Goal: Information Seeking & Learning: Learn about a topic

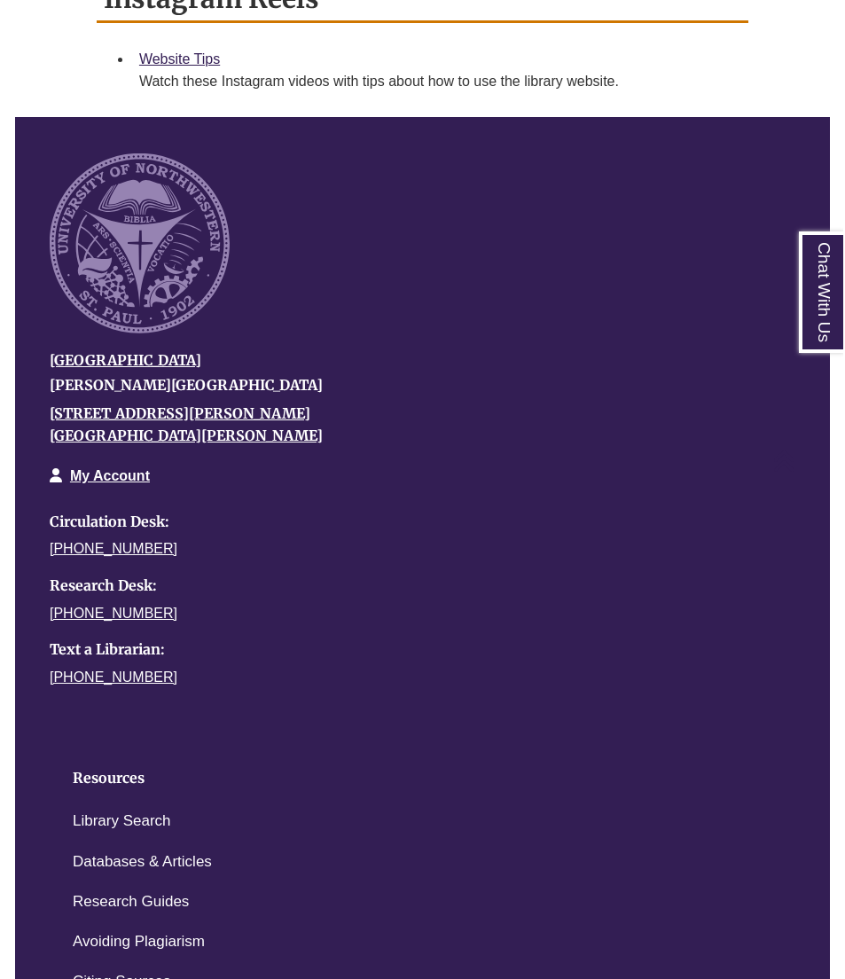
scroll to position [1833, 0]
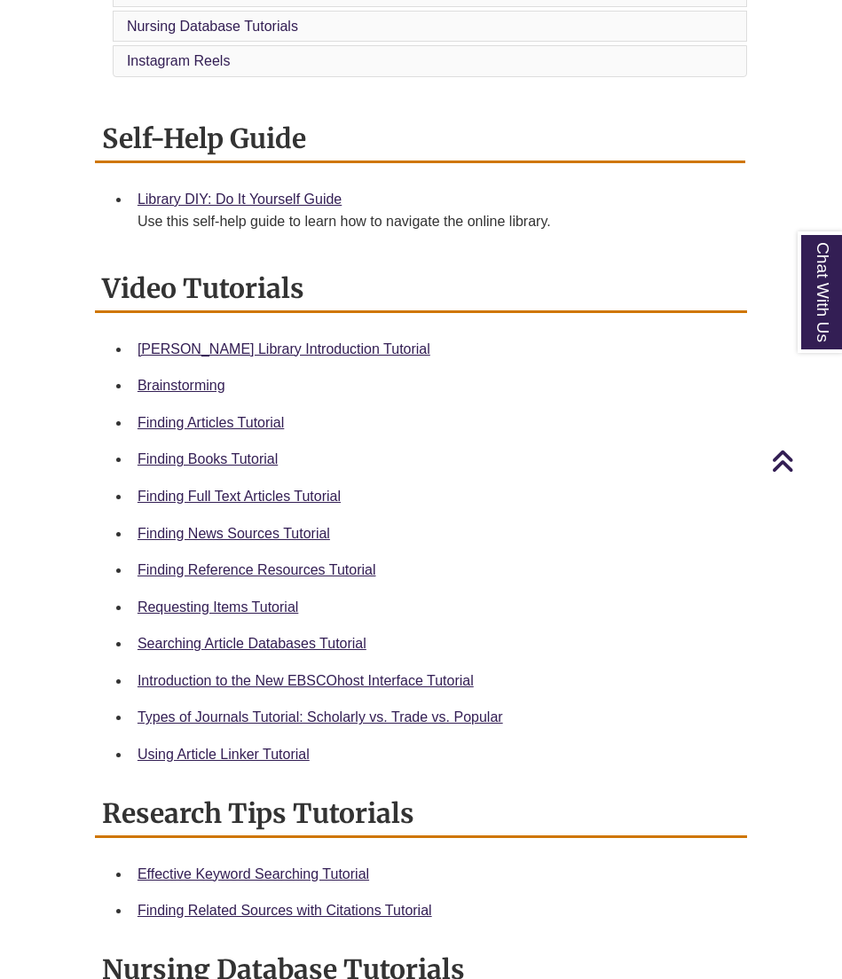
scroll to position [627, 0]
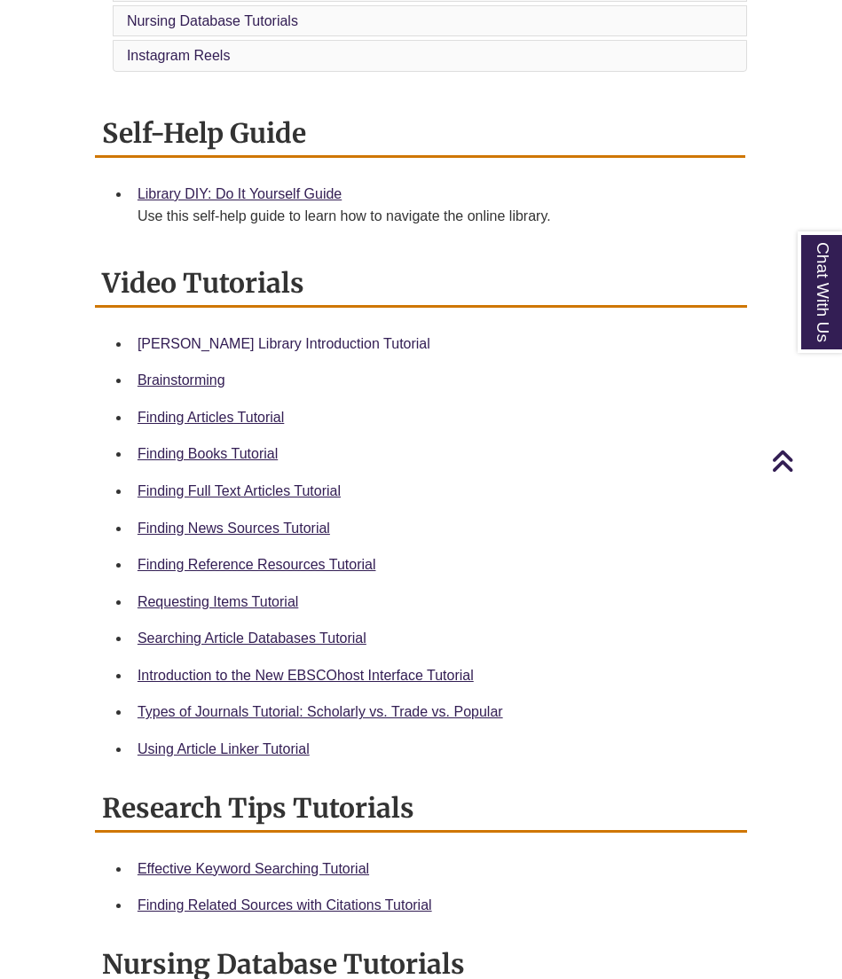
click at [311, 336] on link "Berntsen Library Introduction Tutorial" at bounding box center [284, 343] width 293 height 15
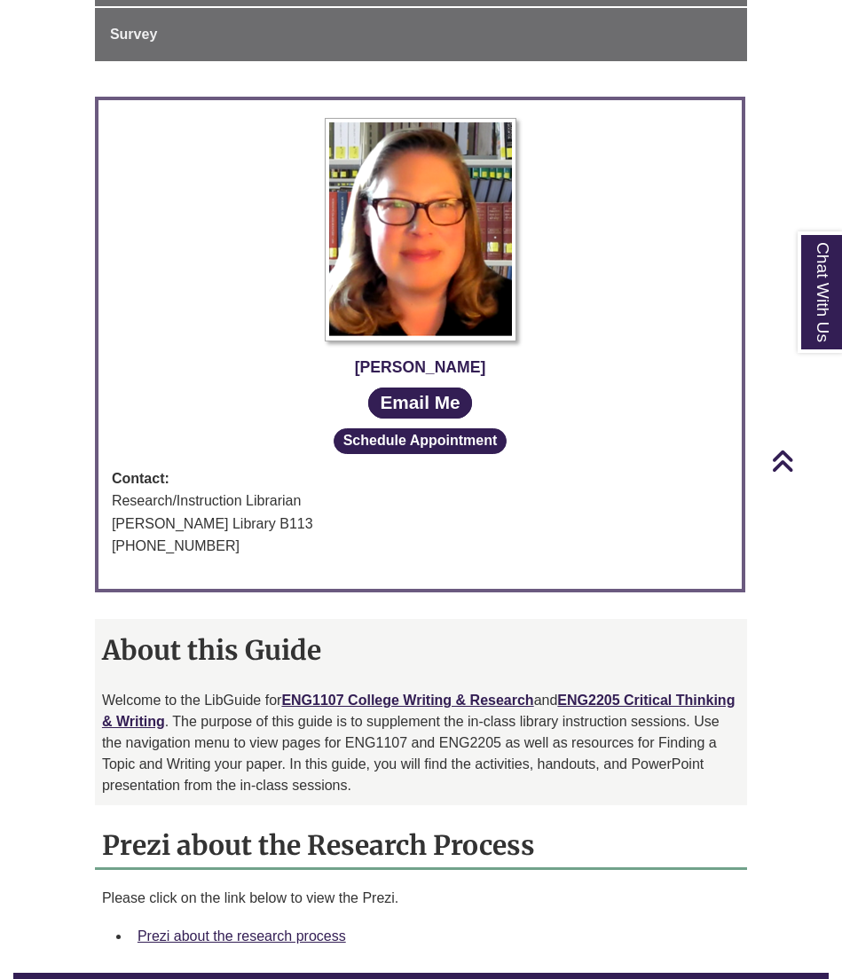
scroll to position [778, 0]
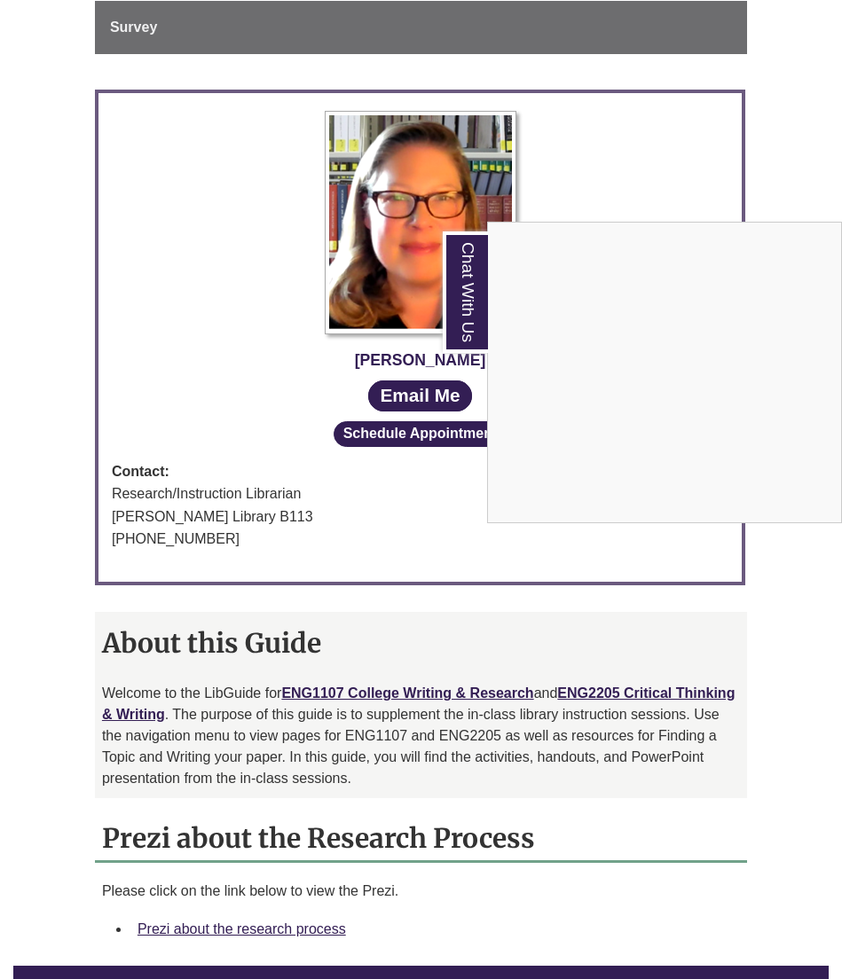
click at [326, 921] on div "Chat With Us" at bounding box center [421, 489] width 842 height 979
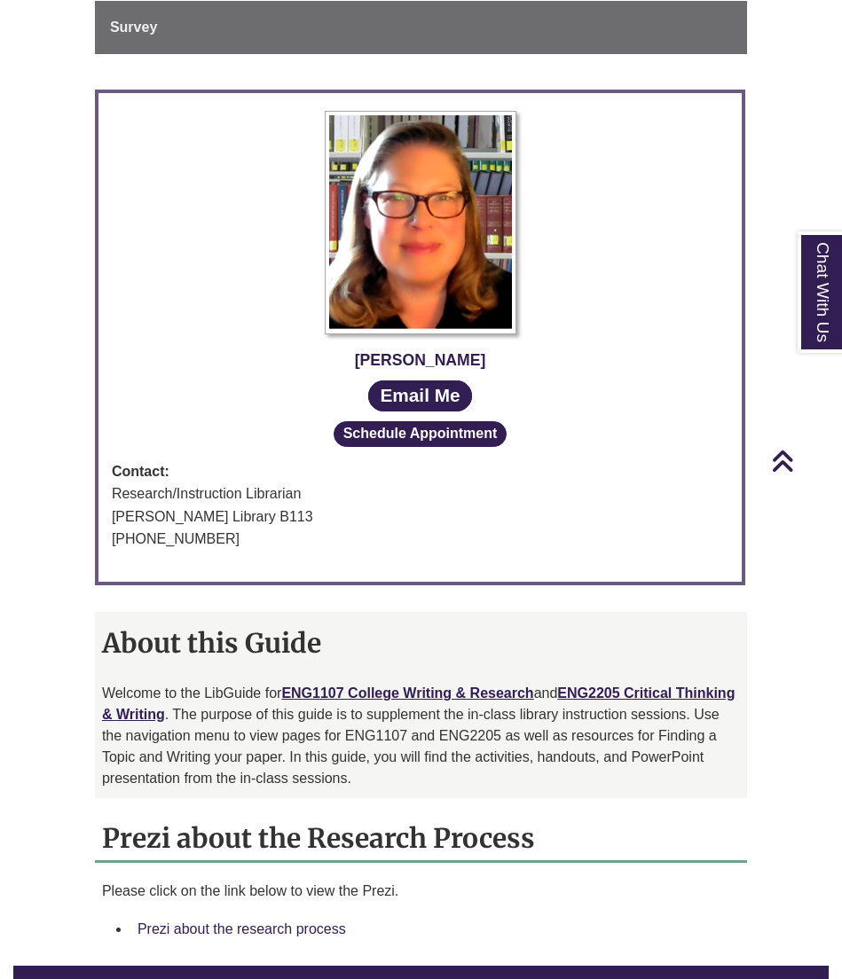
click at [307, 923] on link "Prezi about the research process" at bounding box center [242, 929] width 208 height 15
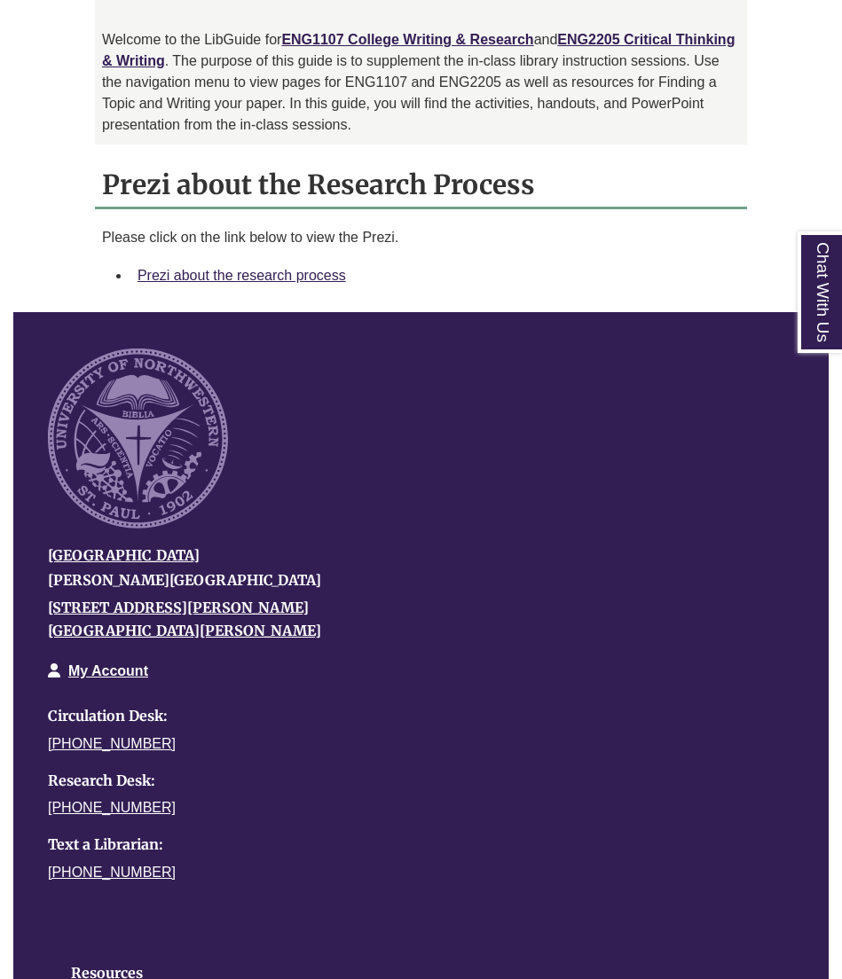
scroll to position [1431, 0]
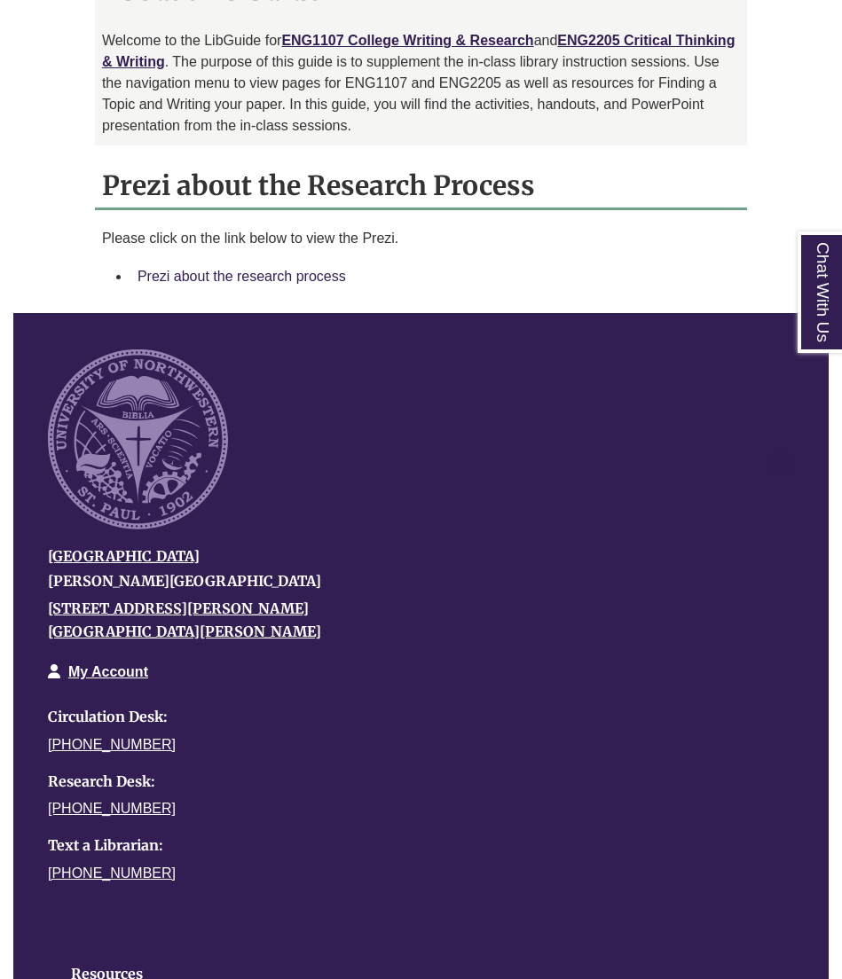
click at [318, 269] on link "Prezi about the research process" at bounding box center [242, 276] width 208 height 15
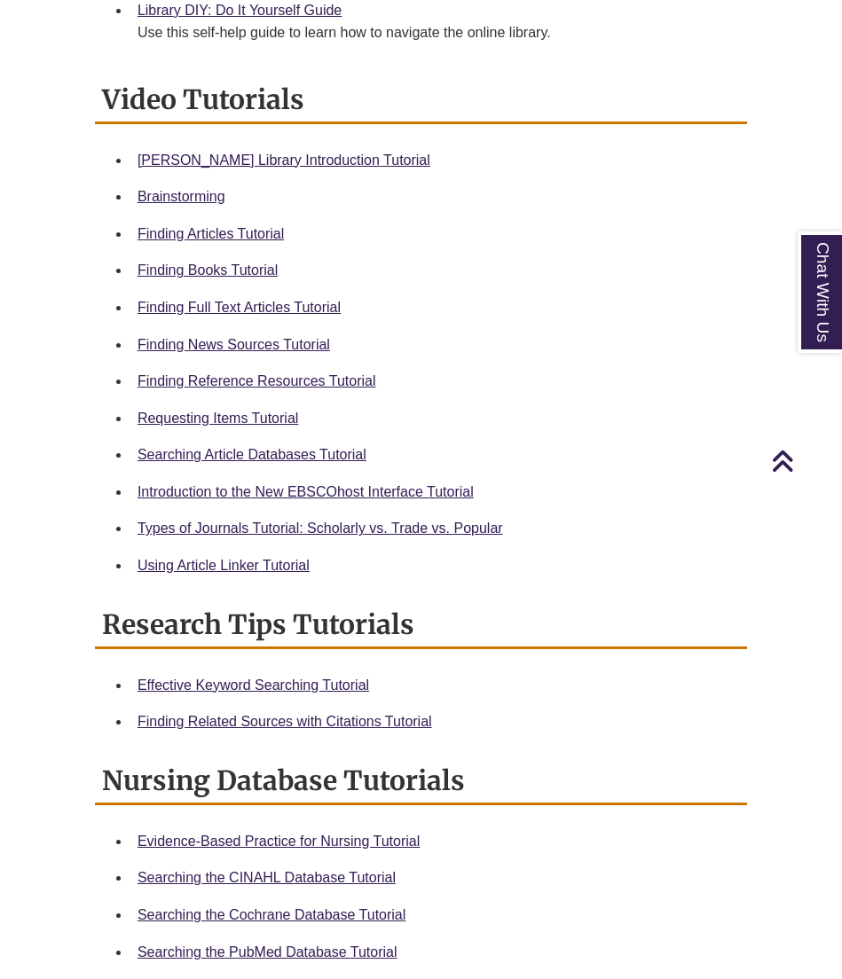
scroll to position [812, 0]
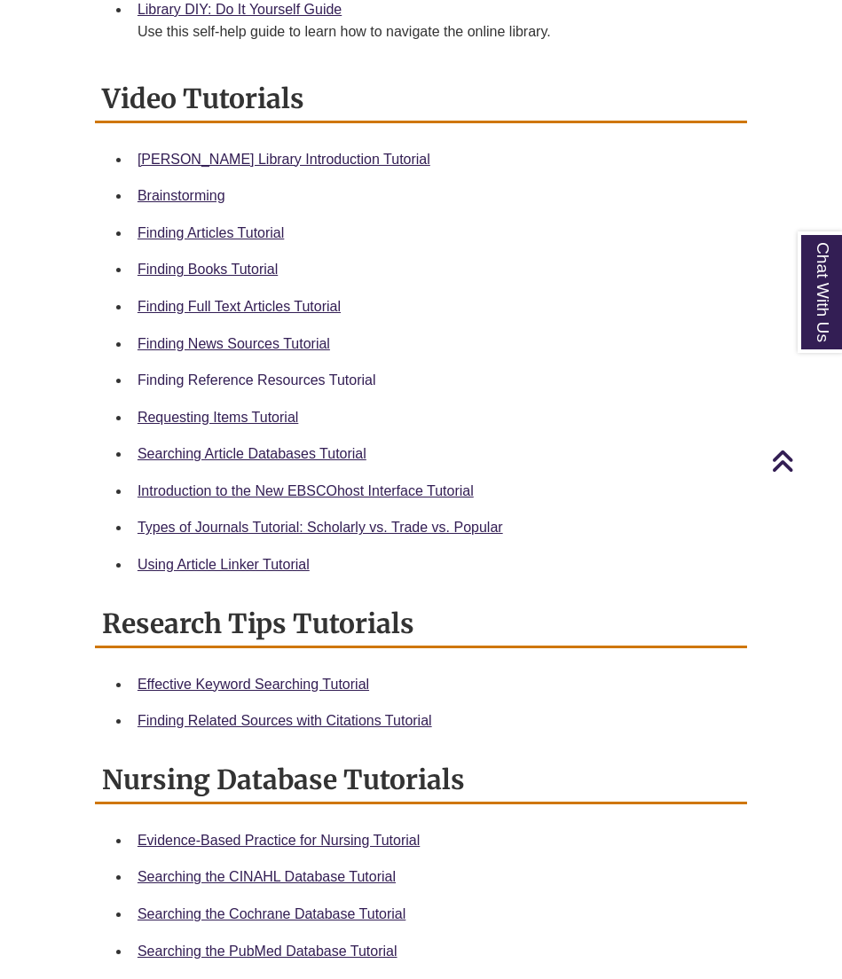
click at [277, 373] on link "Finding Reference Resources Tutorial" at bounding box center [257, 380] width 239 height 15
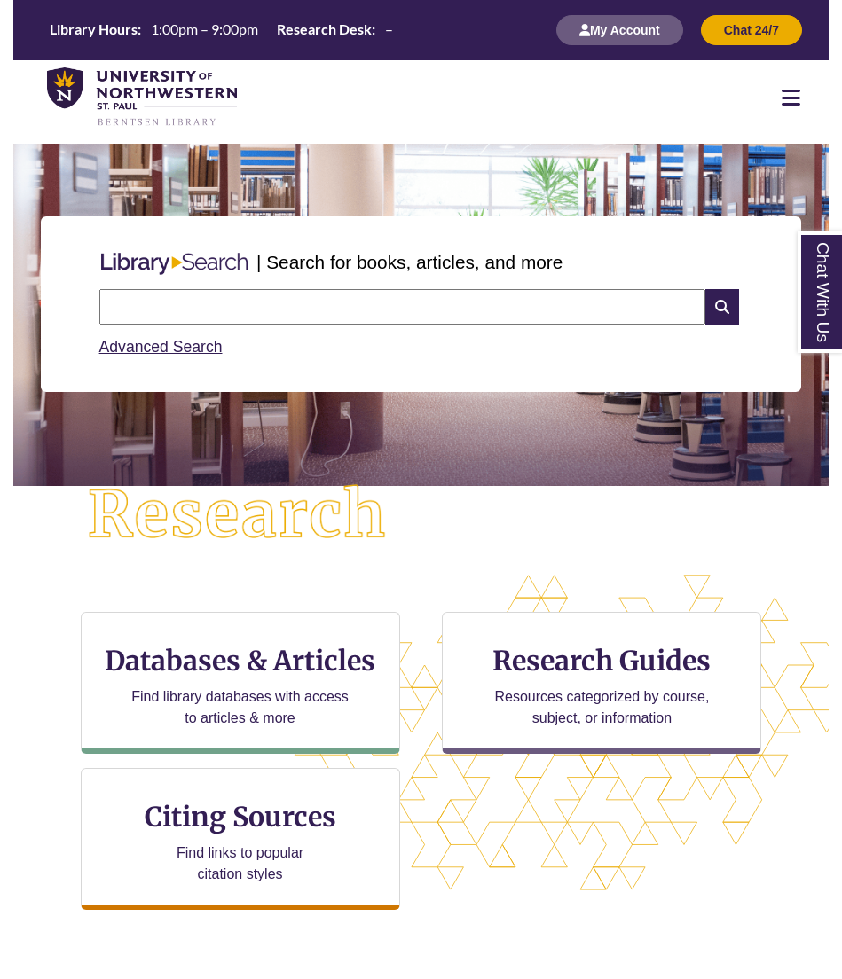
click at [399, 322] on input "text" at bounding box center [402, 306] width 606 height 35
click at [332, 307] on input "text" at bounding box center [402, 306] width 606 height 35
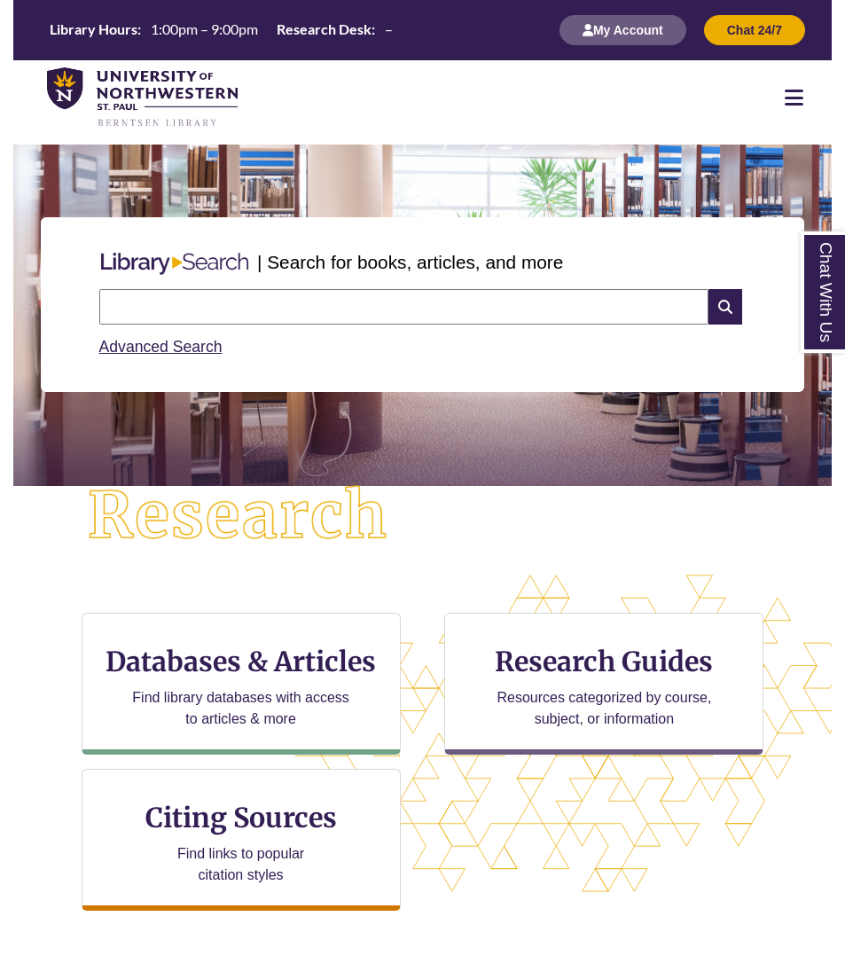
scroll to position [738, 819]
click at [553, 307] on input "text" at bounding box center [403, 306] width 609 height 35
paste input "**********"
click at [166, 303] on input "**********" at bounding box center [403, 306] width 609 height 35
type input "**********"
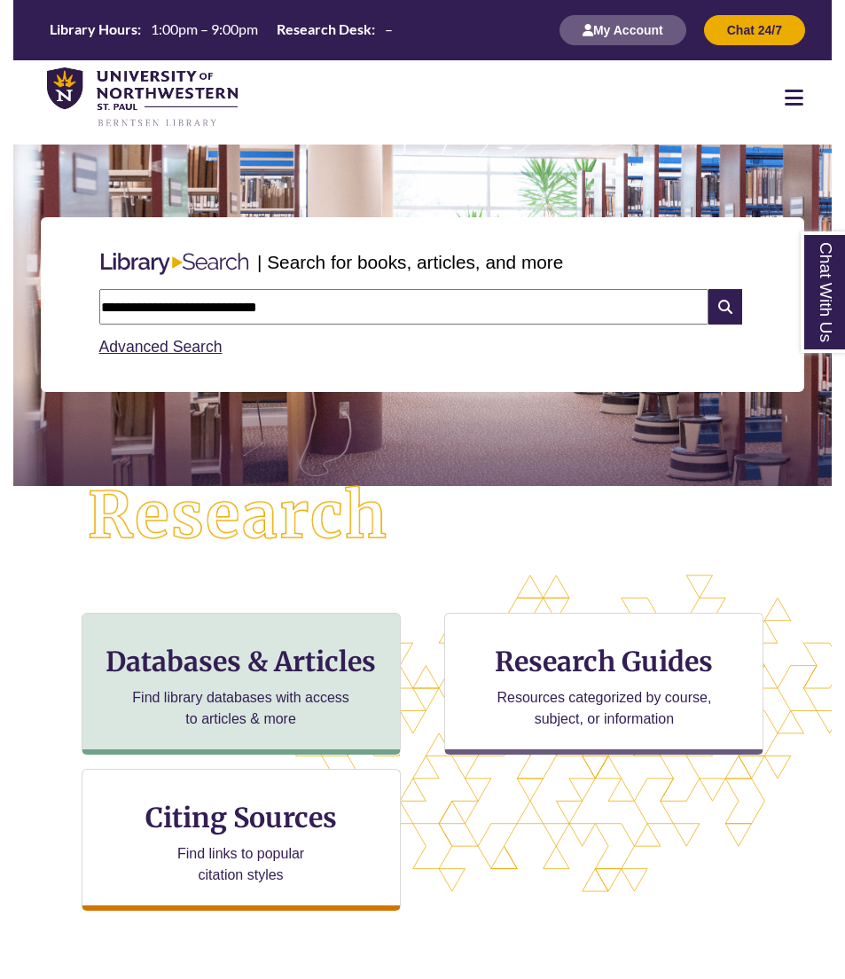
click at [297, 675] on h3 "Databases & Articles" at bounding box center [241, 662] width 289 height 34
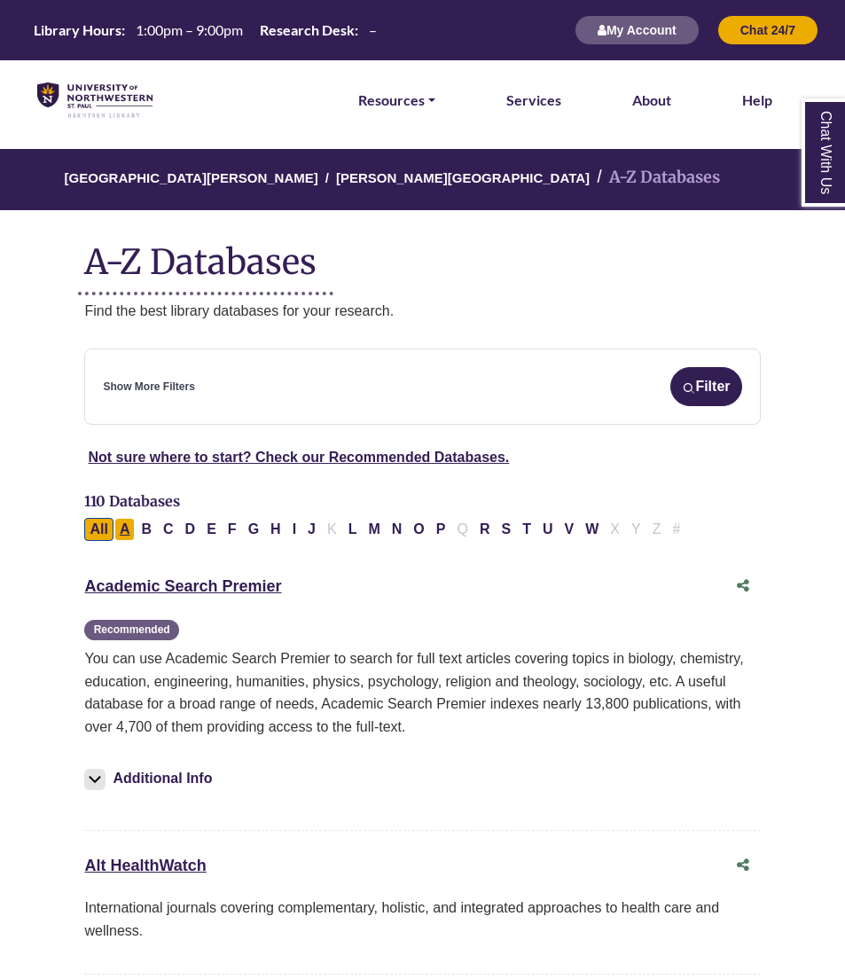
click at [125, 524] on button "A" at bounding box center [124, 529] width 21 height 23
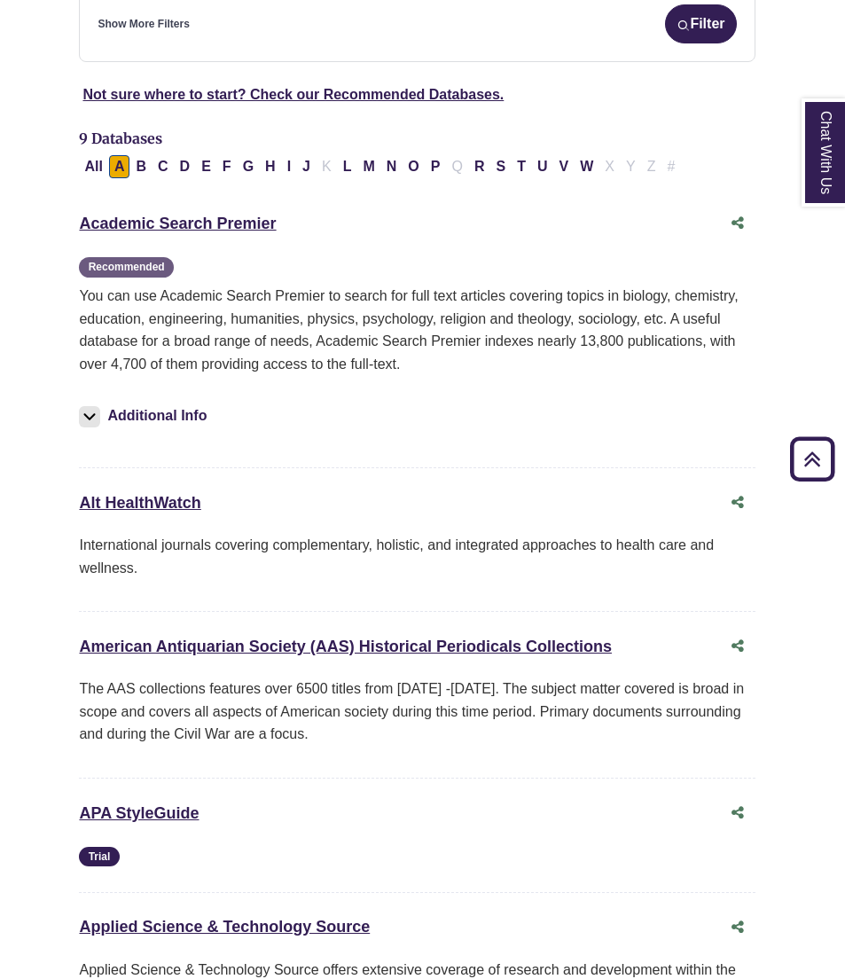
scroll to position [266, 5]
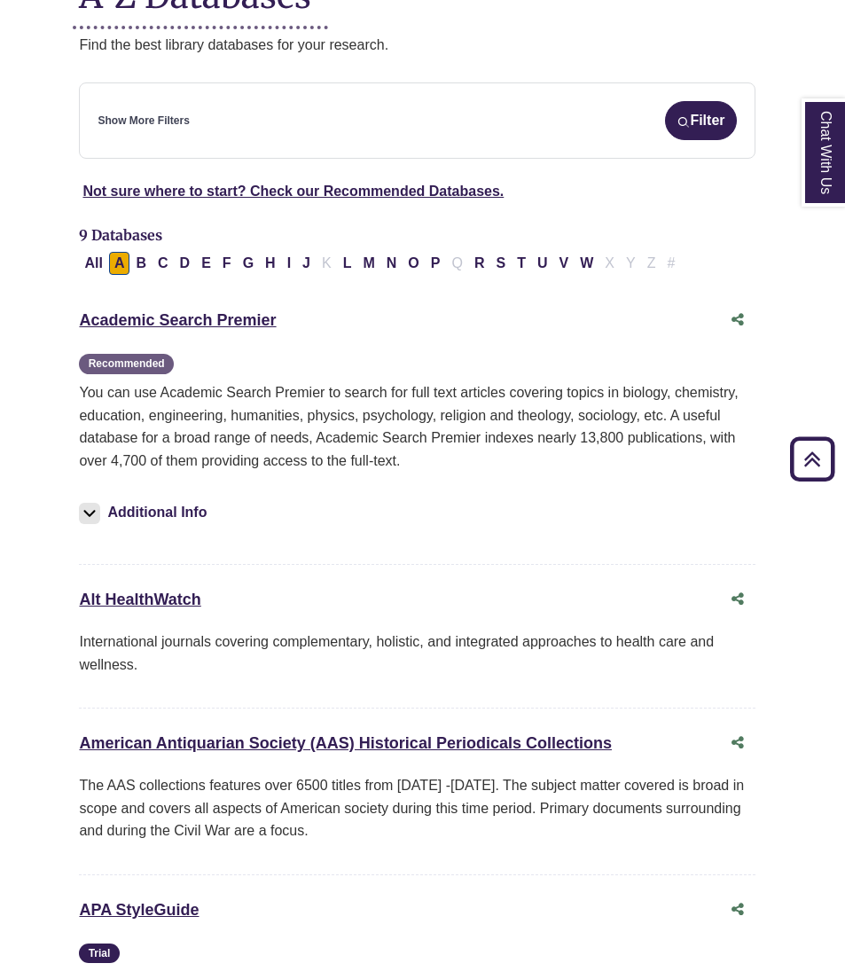
click at [300, 113] on div "Show More Filters Filter" at bounding box center [417, 120] width 639 height 39
click at [169, 95] on div "**********" at bounding box center [417, 121] width 676 height 76
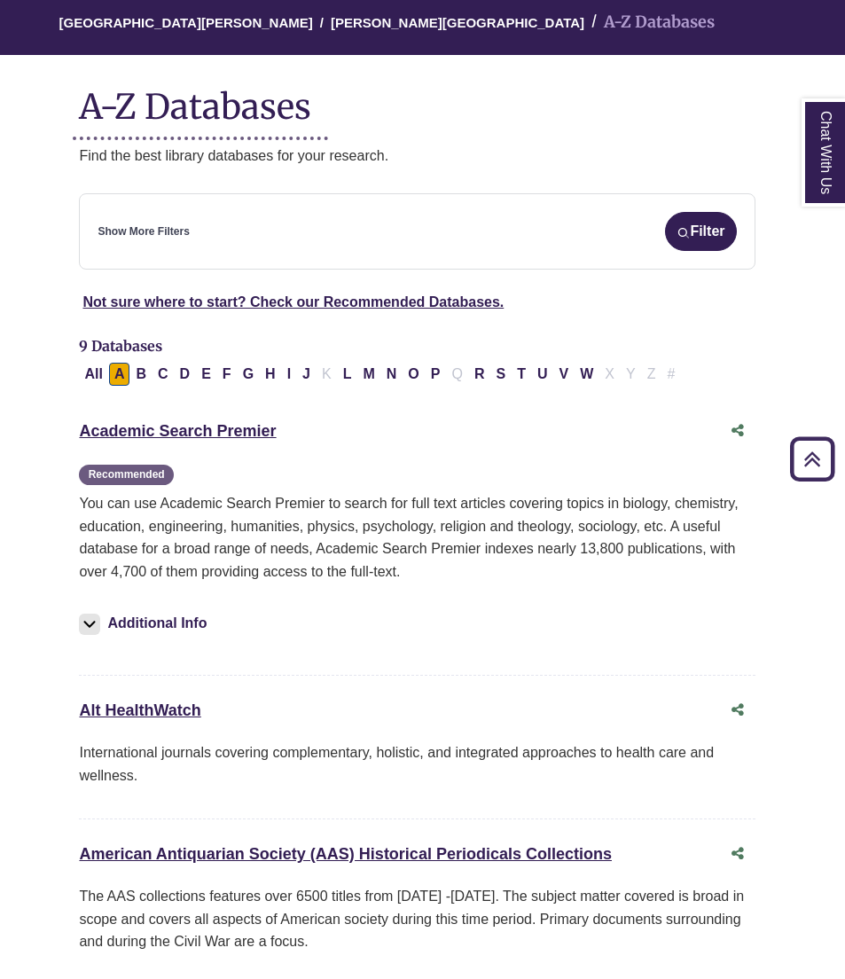
scroll to position [120, 5]
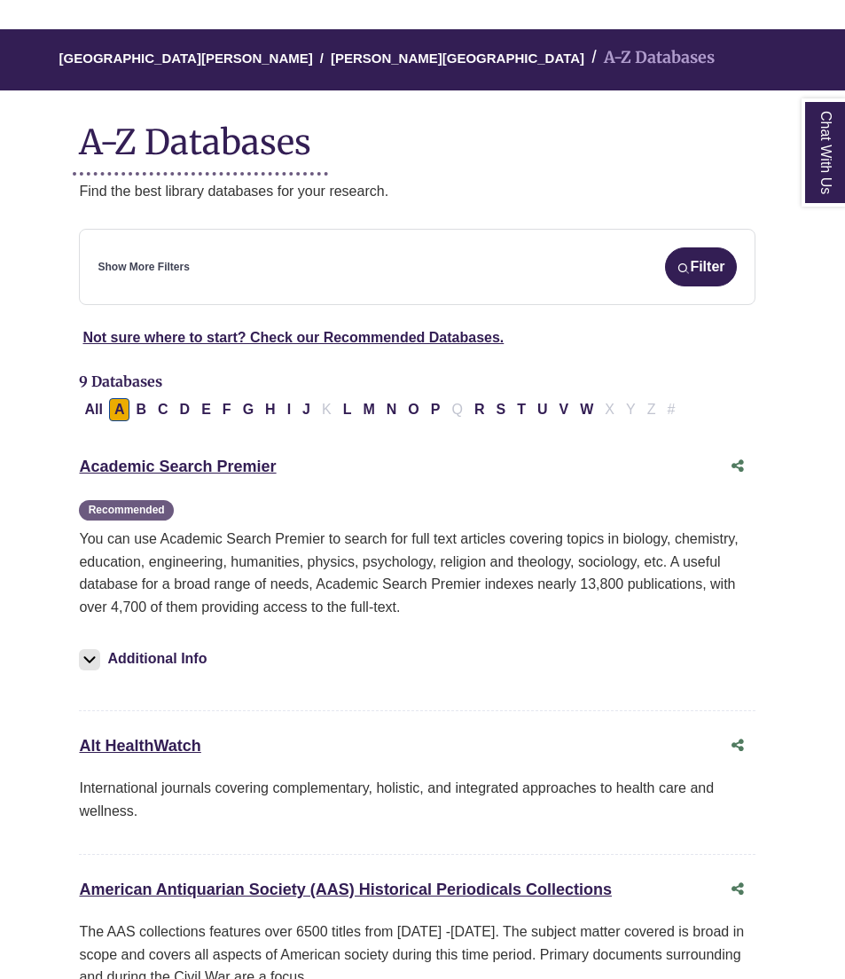
click at [559, 229] on div "**********" at bounding box center [417, 267] width 676 height 76
click at [745, 277] on div "**********" at bounding box center [417, 267] width 676 height 76
click at [717, 273] on button "Filter" at bounding box center [700, 267] width 71 height 39
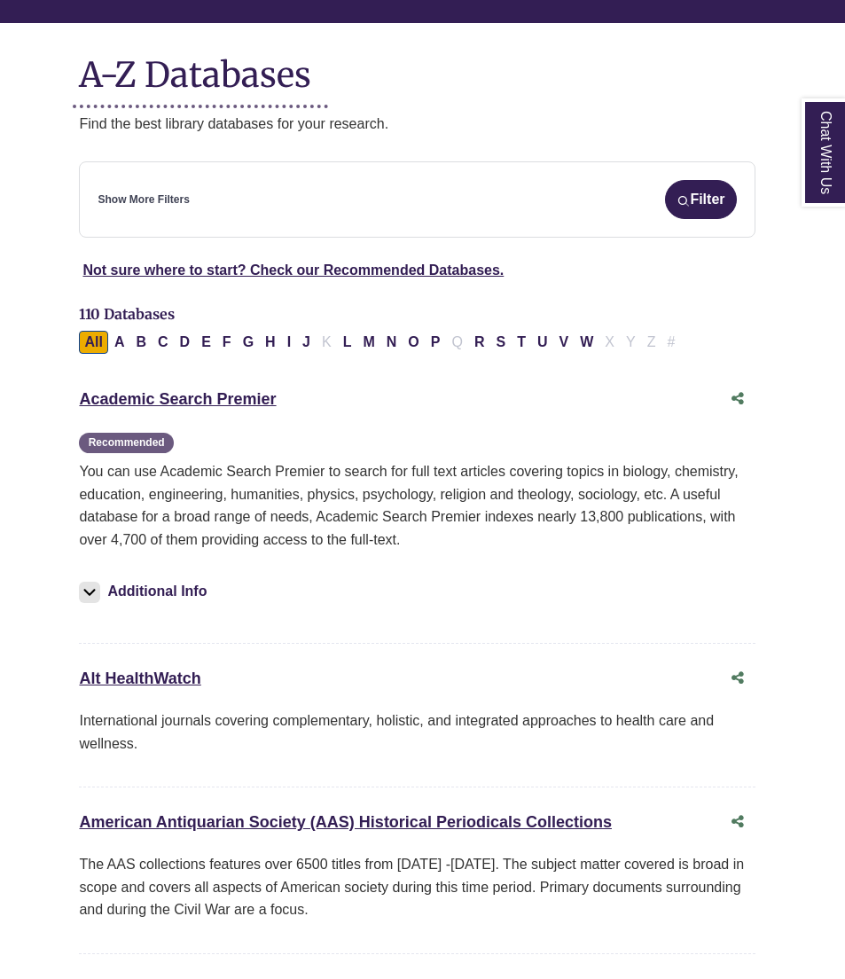
scroll to position [224, 5]
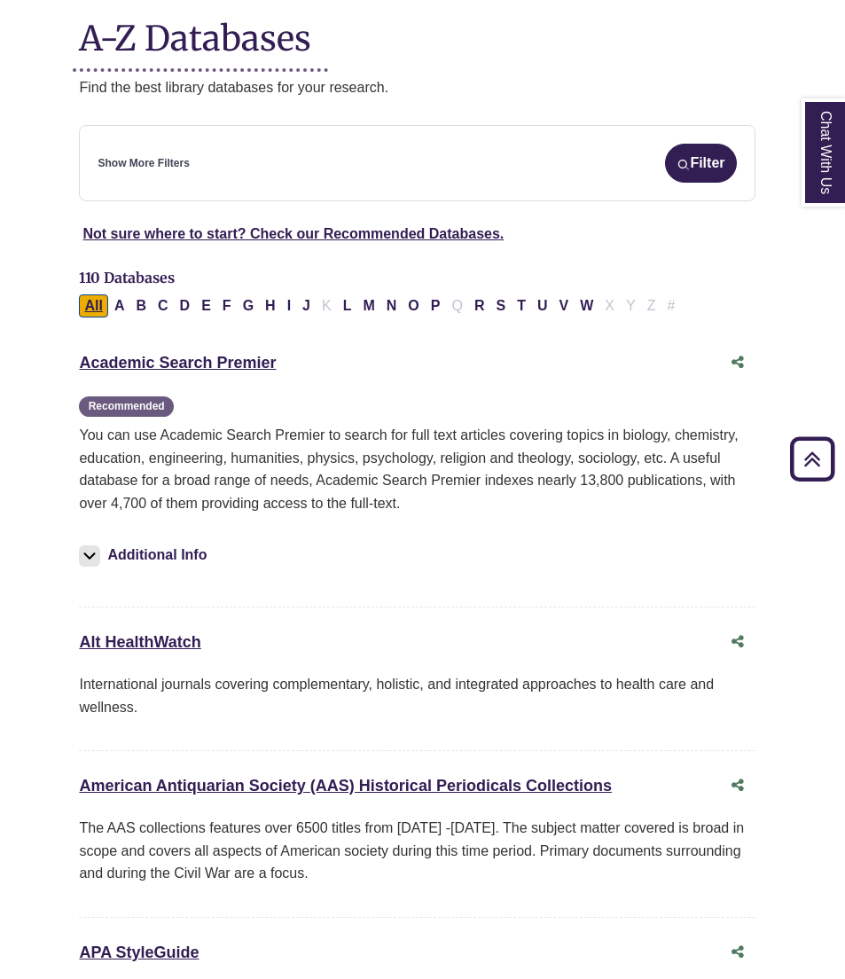
click at [88, 304] on button "All" at bounding box center [93, 306] width 28 height 23
click at [255, 230] on link "Not sure where to start? Check our Recommended Databases." at bounding box center [293, 233] width 421 height 15
click at [440, 306] on button "P" at bounding box center [436, 306] width 20 height 23
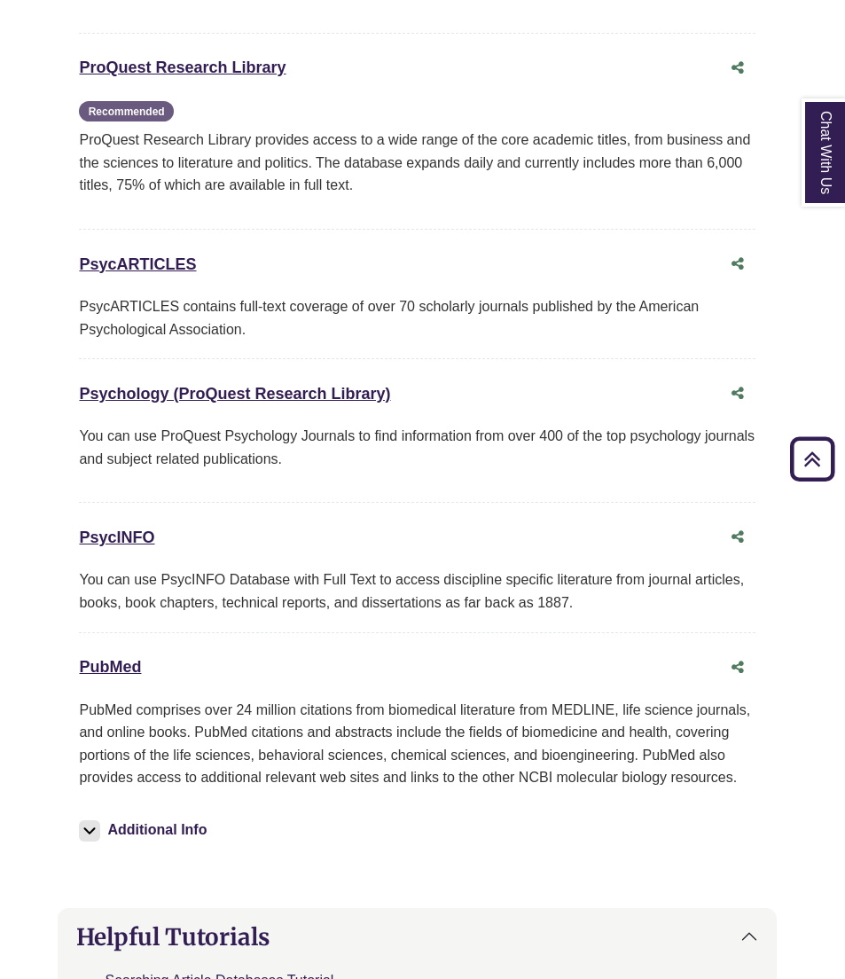
scroll to position [2094, 5]
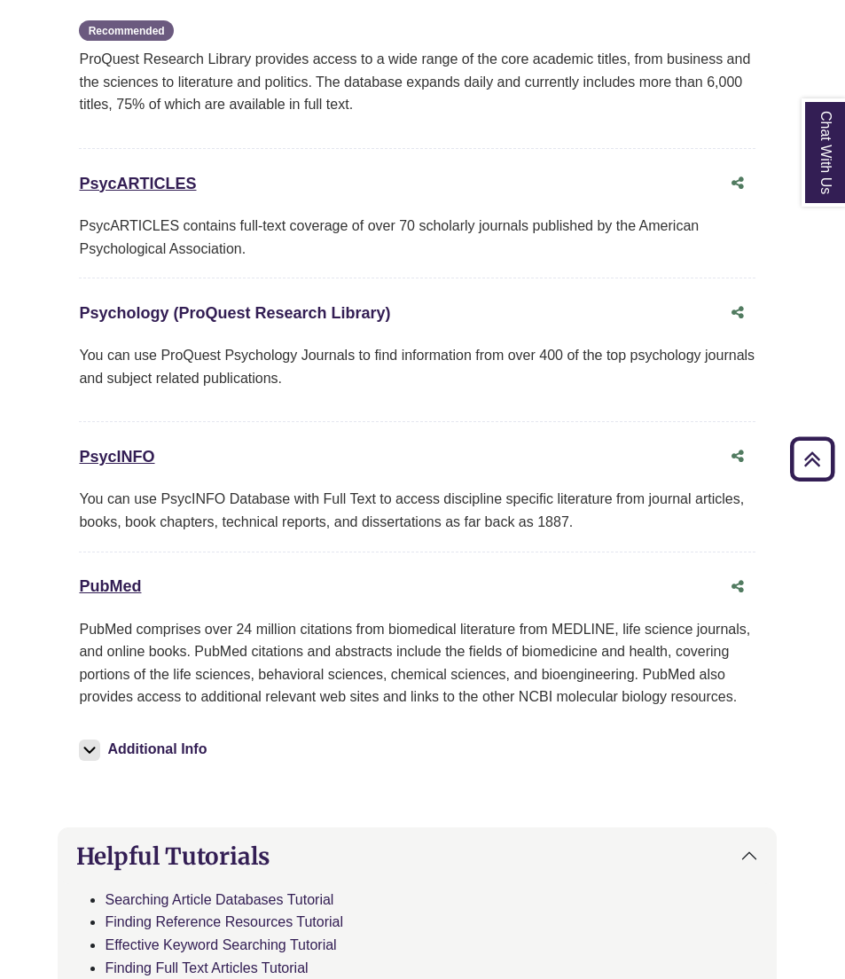
drag, startPoint x: 648, startPoint y: 298, endPoint x: 264, endPoint y: 298, distance: 383.3
click at [264, 304] on link "Psychology (ProQuest Research Library) This link opens in a new window" at bounding box center [234, 313] width 311 height 18
drag, startPoint x: 441, startPoint y: 296, endPoint x: 26, endPoint y: 274, distance: 415.8
click at [26, 274] on body "Skip to Main Content Library Hours: 1:00pm – 9:00pm Research Desk: – My Account…" at bounding box center [417, 432] width 845 height 5052
copy link "Psychology (ProQuest Research Library)"
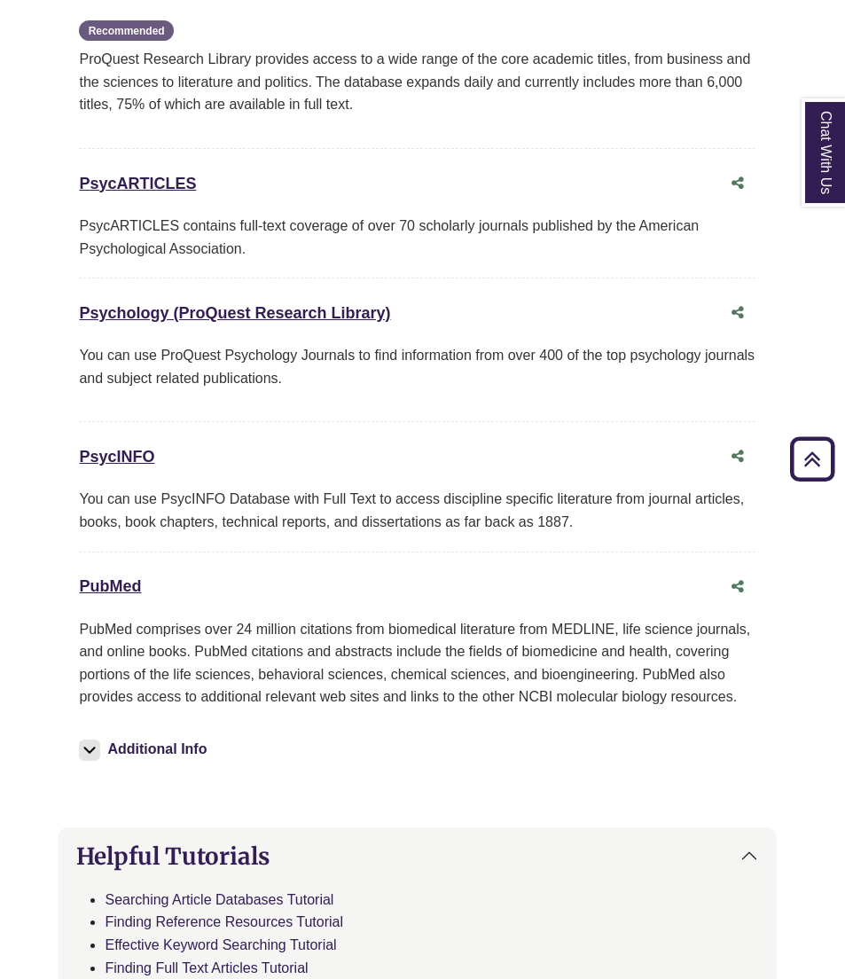
scroll to position [224, 5]
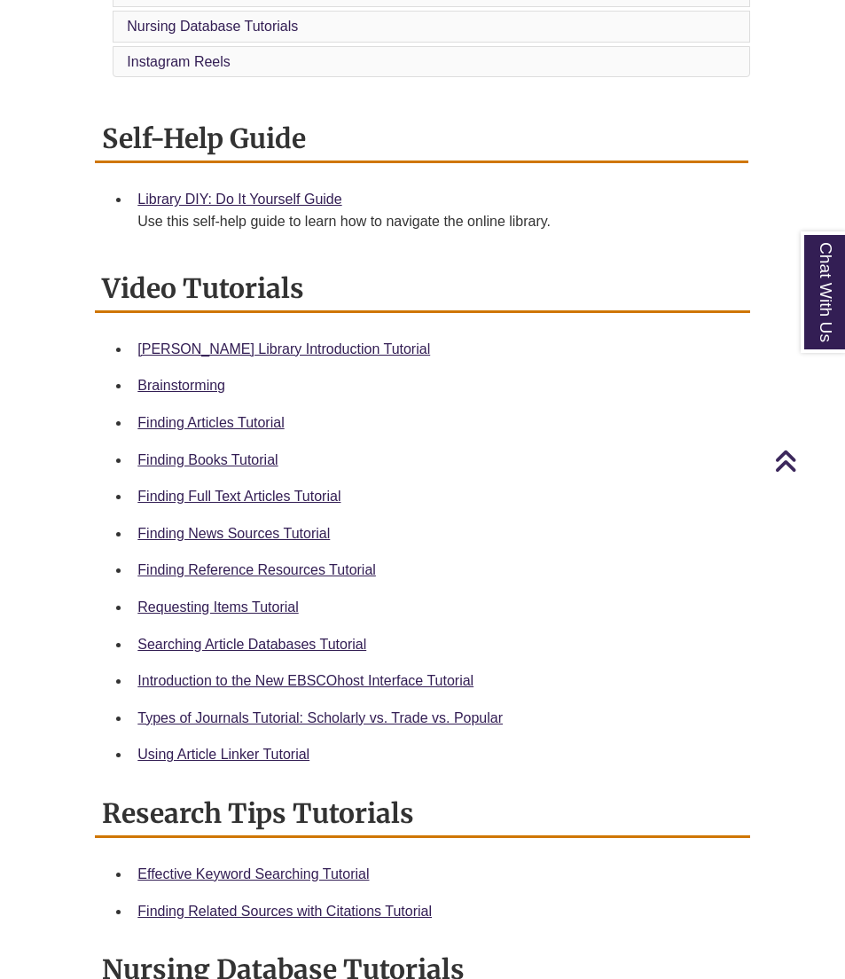
scroll to position [632, 0]
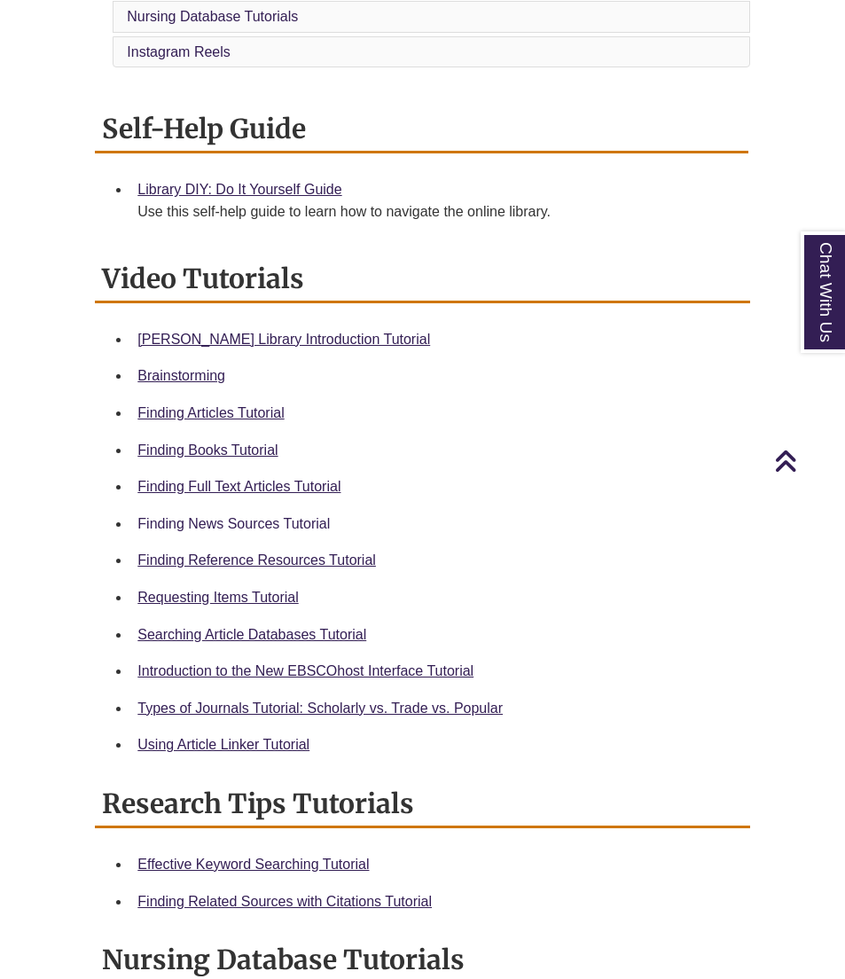
click at [284, 516] on link "Finding News Sources Tutorial" at bounding box center [234, 523] width 193 height 15
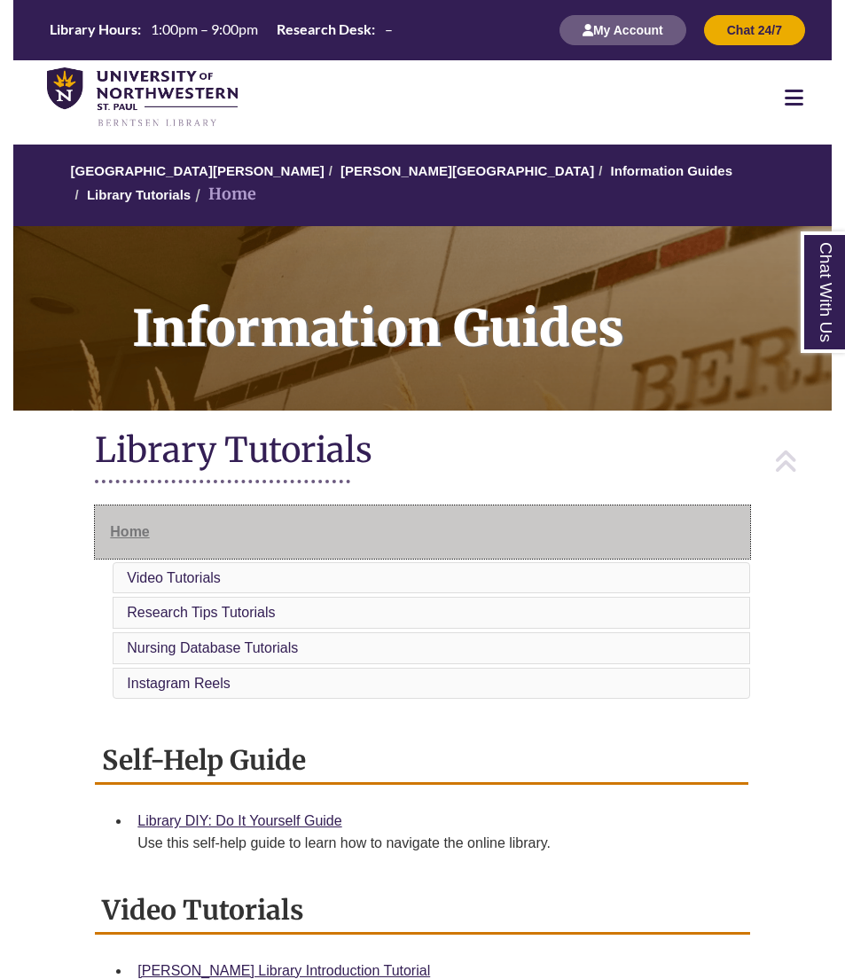
scroll to position [0, 0]
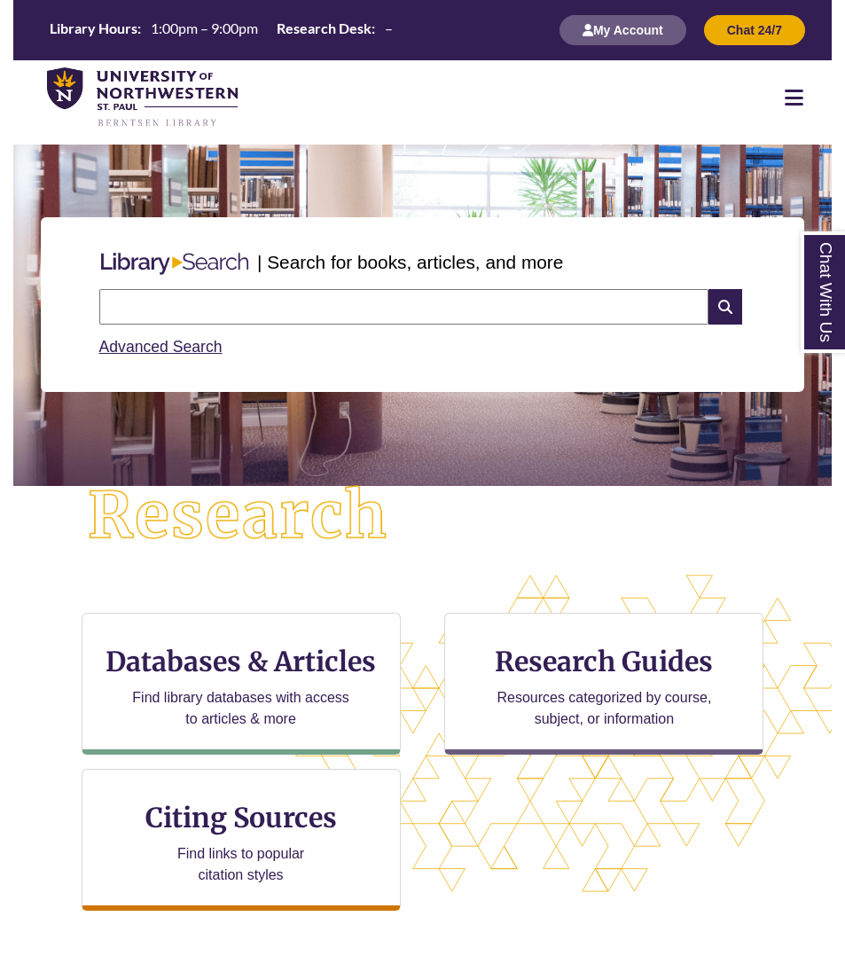
click at [372, 314] on input "text" at bounding box center [403, 306] width 609 height 35
